Goal: Find specific page/section: Find specific page/section

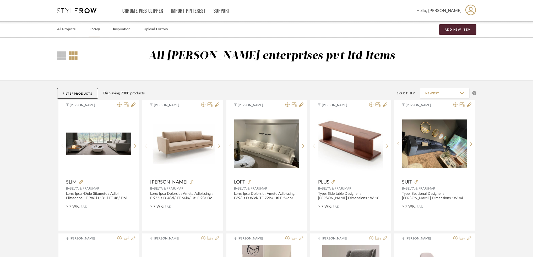
click at [91, 31] on link "Library" at bounding box center [94, 29] width 11 height 7
click at [65, 29] on link "All Projects" at bounding box center [66, 29] width 18 height 7
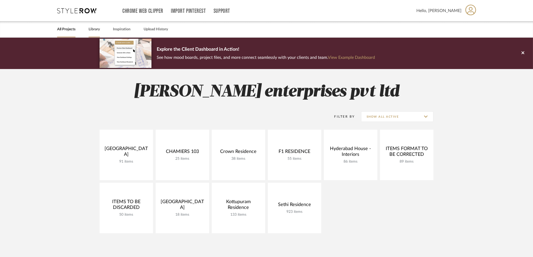
click at [89, 29] on link "Library" at bounding box center [94, 29] width 11 height 7
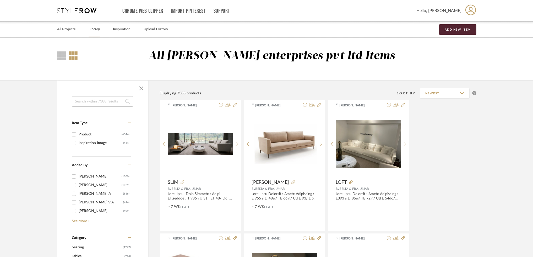
click at [77, 100] on input at bounding box center [102, 101] width 61 height 10
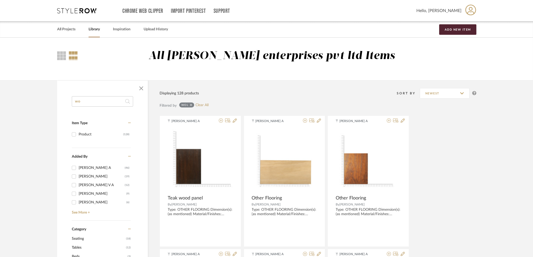
type input "w"
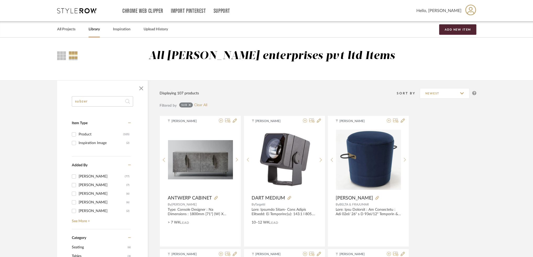
type input "subzero"
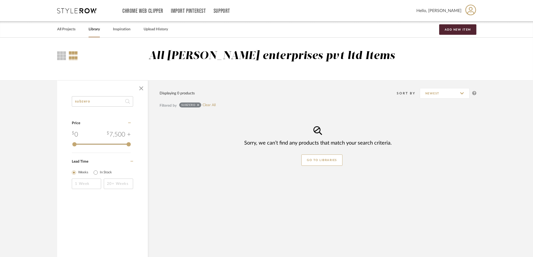
drag, startPoint x: 115, startPoint y: 99, endPoint x: 61, endPoint y: 103, distance: 54.6
click at [63, 104] on div "subzero Category Price 0 7,500 + 0 7500 Lead Time Weeks In Stock" at bounding box center [102, 149] width 91 height 107
